Goal: Information Seeking & Learning: Find specific fact

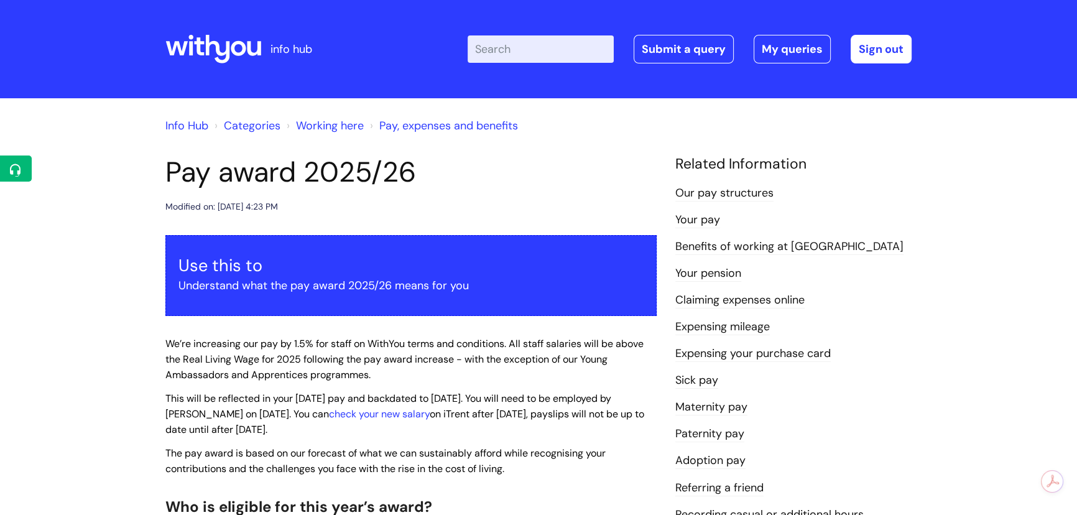
click at [713, 190] on link "Our pay structures" at bounding box center [724, 193] width 98 height 16
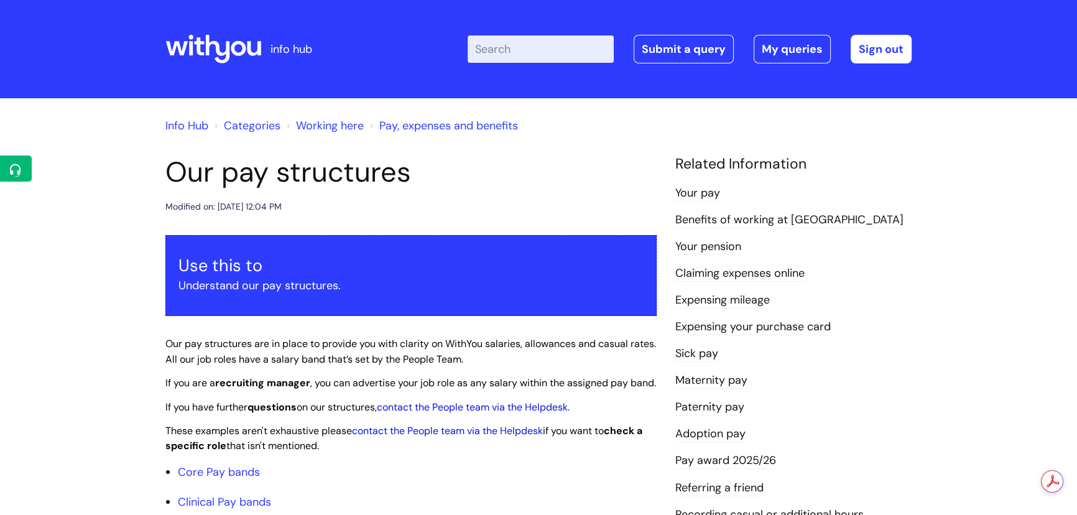
click at [536, 53] on input "Enter your search term here..." at bounding box center [541, 48] width 146 height 27
type input "increment"
click button "Search" at bounding box center [0, 0] width 0 height 0
